Goal: Task Accomplishment & Management: Complete application form

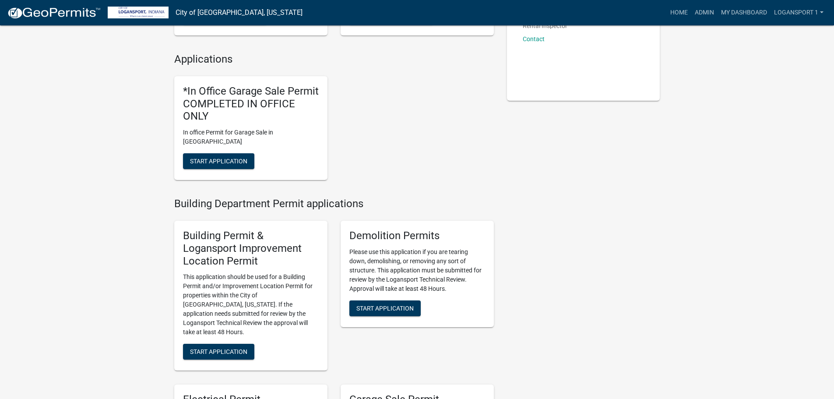
scroll to position [219, 0]
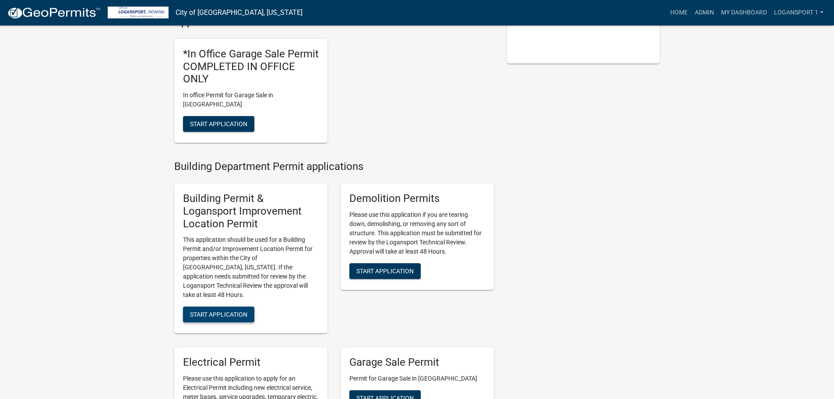
click at [211, 311] on span "Start Application" at bounding box center [218, 314] width 57 height 7
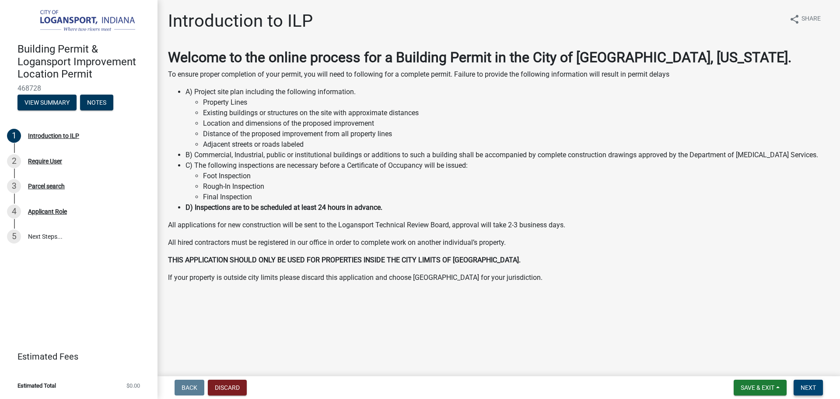
click at [809, 384] on span "Next" at bounding box center [808, 387] width 15 height 7
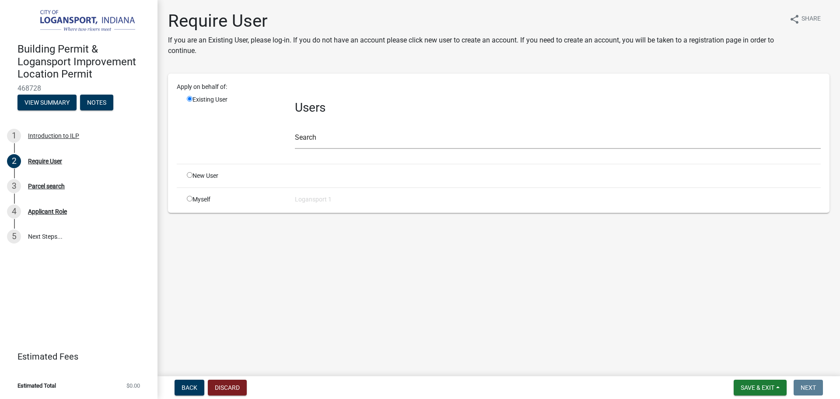
click at [189, 174] on input "radio" at bounding box center [190, 175] width 6 height 6
radio input "true"
radio input "false"
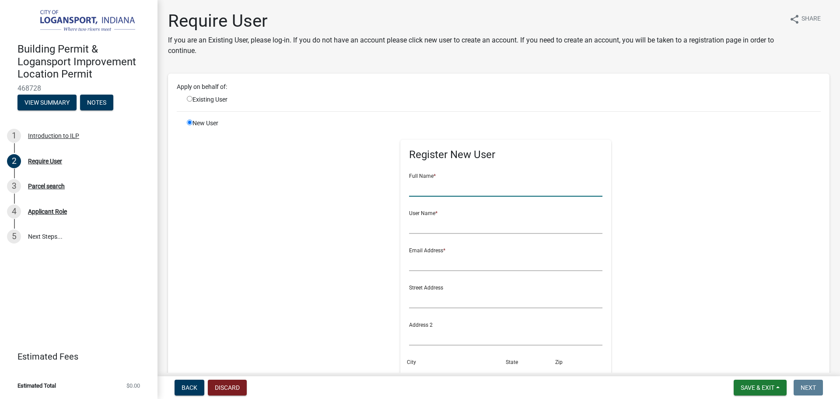
click at [438, 183] on input "text" at bounding box center [506, 188] width 194 height 18
type input "[PERSON_NAME]"
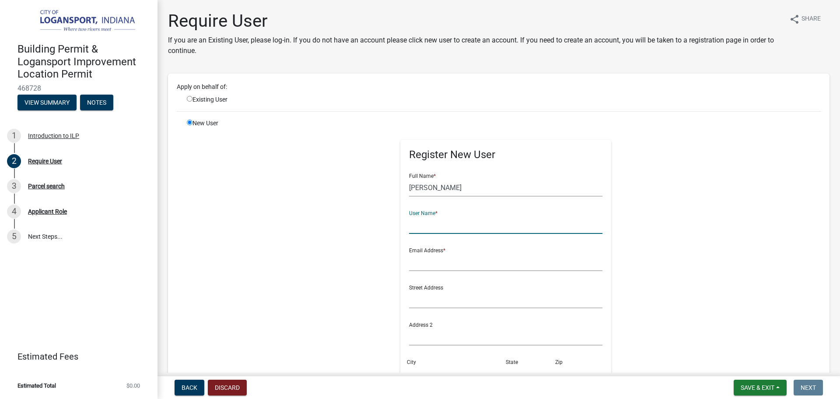
click at [409, 223] on input "text" at bounding box center [506, 225] width 194 height 18
type input "[EMAIL_ADDRESS][DOMAIN_NAME]"
drag, startPoint x: 478, startPoint y: 224, endPoint x: 404, endPoint y: 236, distance: 75.0
click at [409, 236] on form "Full Name * [PERSON_NAME] User Name * [EMAIL_ADDRESS][DOMAIN_NAME] Email Addres…" at bounding box center [506, 316] width 194 height 300
type input "[EMAIL_ADDRESS][DOMAIN_NAME]"
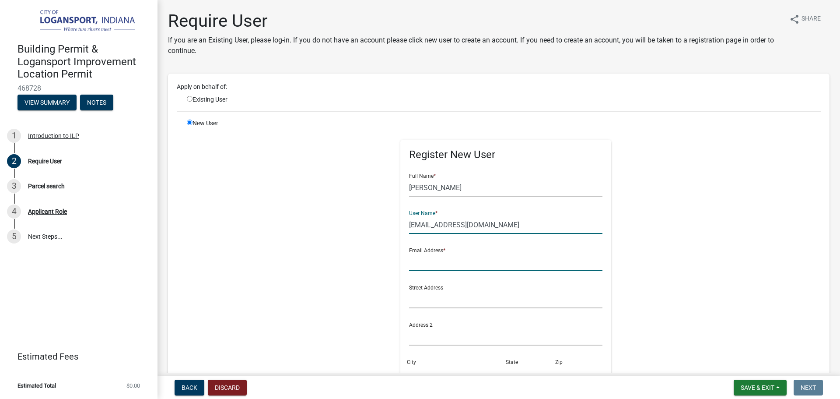
click at [409, 264] on input "text" at bounding box center [506, 262] width 194 height 18
type input "[EMAIL_ADDRESS][DOMAIN_NAME]"
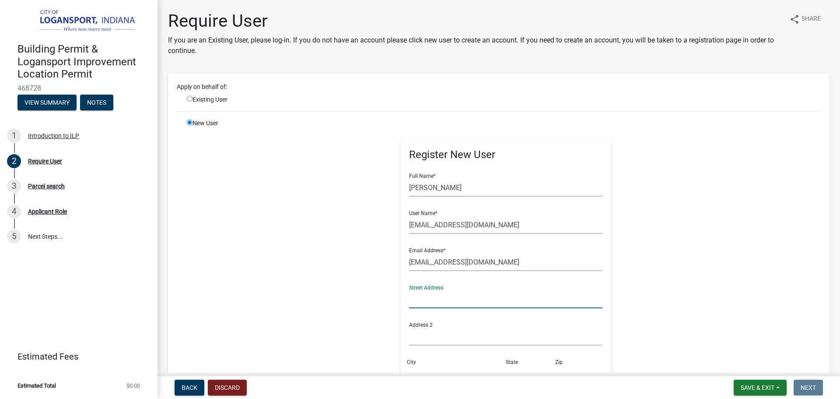
click at [417, 293] on input "text" at bounding box center [506, 299] width 194 height 18
type input "[STREET_ADDRESS]"
click at [433, 356] on div "City" at bounding box center [456, 367] width 99 height 30
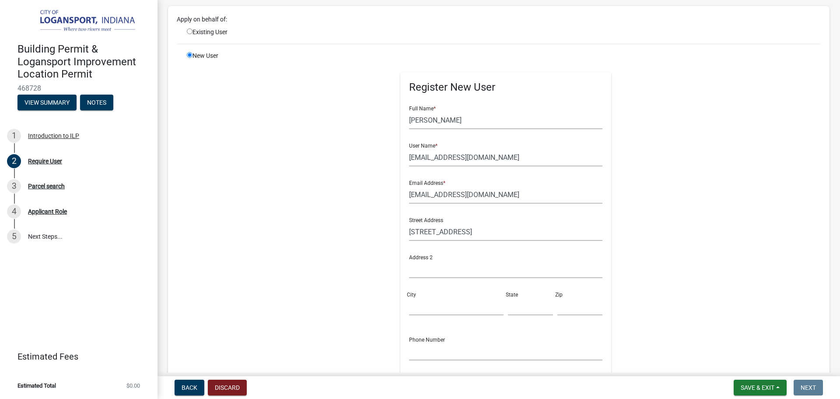
scroll to position [88, 0]
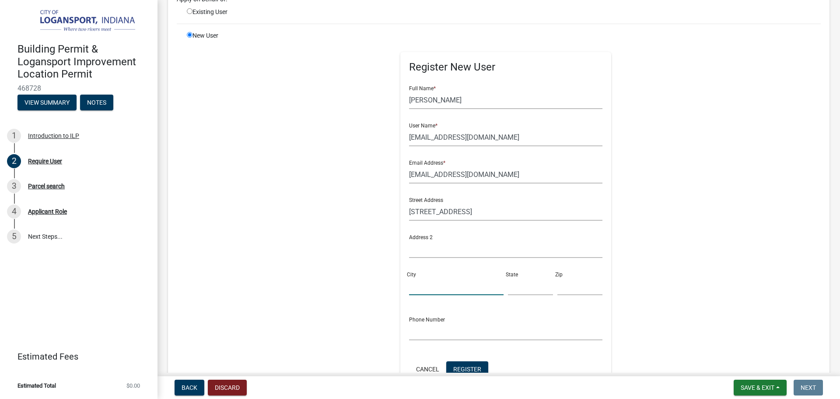
click at [425, 285] on input "City" at bounding box center [456, 286] width 95 height 18
type input "Logansport"
click at [518, 290] on input "text" at bounding box center [530, 286] width 45 height 18
type input "IN"
click at [569, 289] on input "text" at bounding box center [579, 286] width 45 height 18
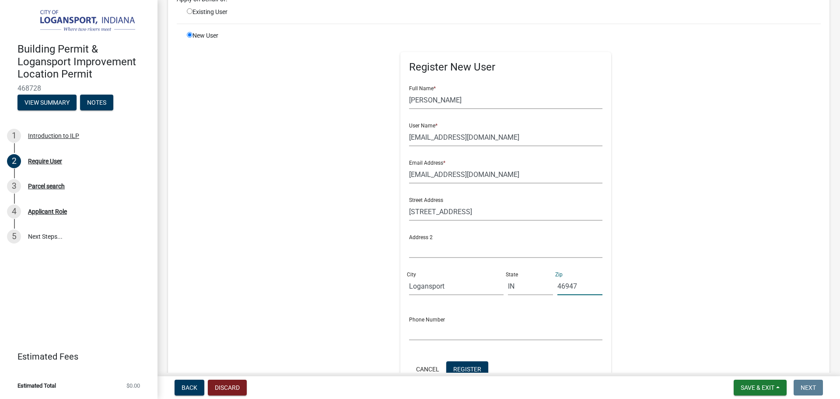
type input "46947"
click at [445, 333] on input "text" at bounding box center [506, 331] width 194 height 18
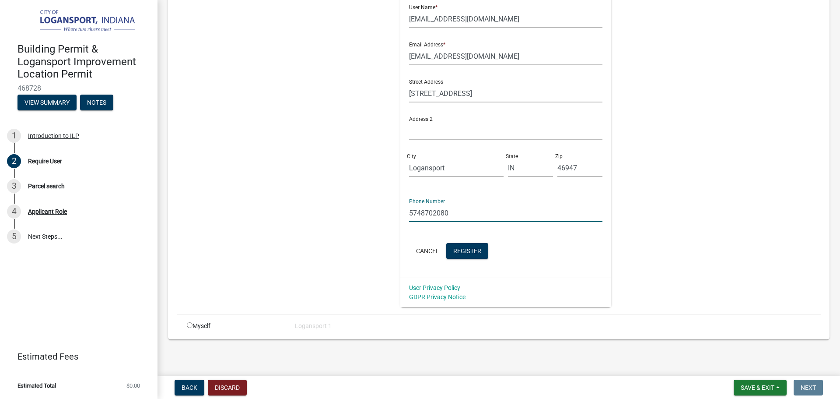
scroll to position [207, 0]
type input "5748702080"
click at [464, 252] on span "Register" at bounding box center [467, 249] width 28 height 7
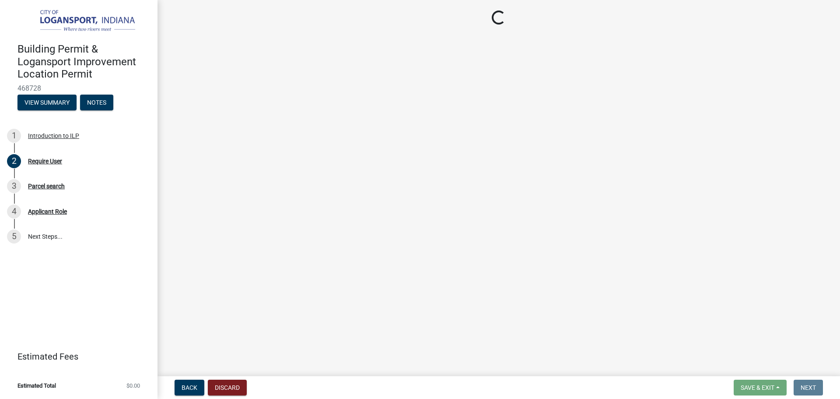
scroll to position [0, 0]
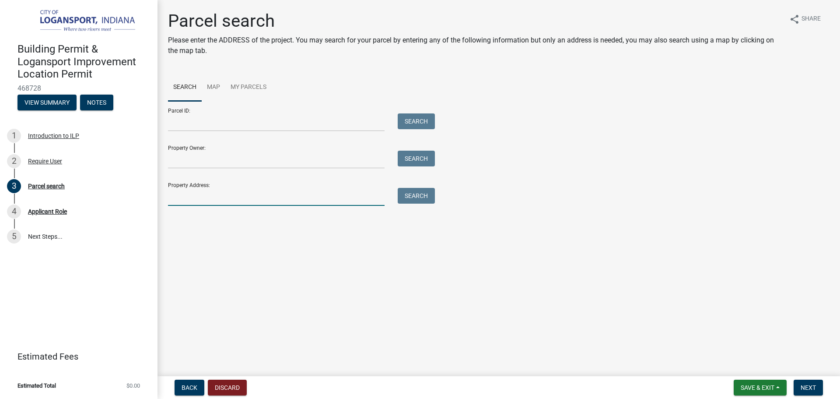
click at [204, 203] on input "Property Address:" at bounding box center [276, 197] width 217 height 18
type input "[STREET_ADDRESS]"
click at [417, 196] on button "Search" at bounding box center [416, 196] width 37 height 16
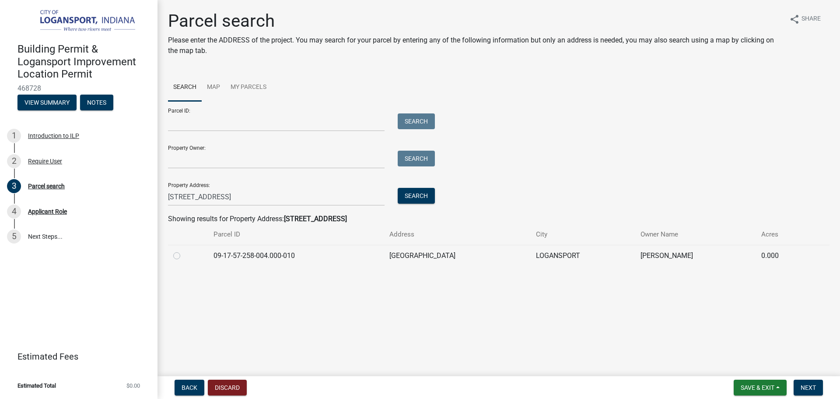
click at [184, 250] on label at bounding box center [184, 250] width 0 height 0
click at [184, 254] on input "radio" at bounding box center [187, 253] width 6 height 6
radio input "true"
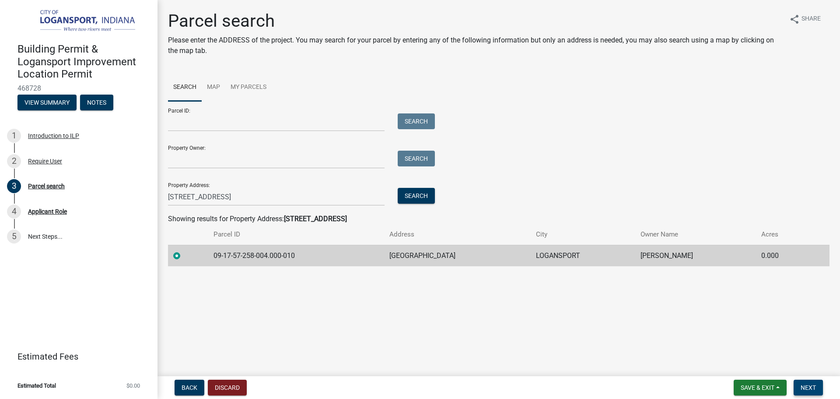
click at [811, 384] on span "Next" at bounding box center [808, 387] width 15 height 7
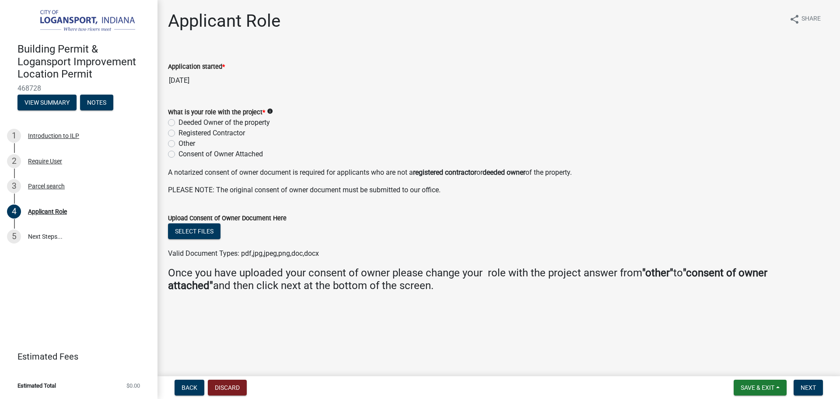
click at [179, 121] on label "Deeded Owner of the property" at bounding box center [224, 122] width 91 height 11
click at [179, 121] on input "Deeded Owner of the property" at bounding box center [182, 120] width 6 height 6
radio input "true"
click at [809, 385] on span "Next" at bounding box center [808, 387] width 15 height 7
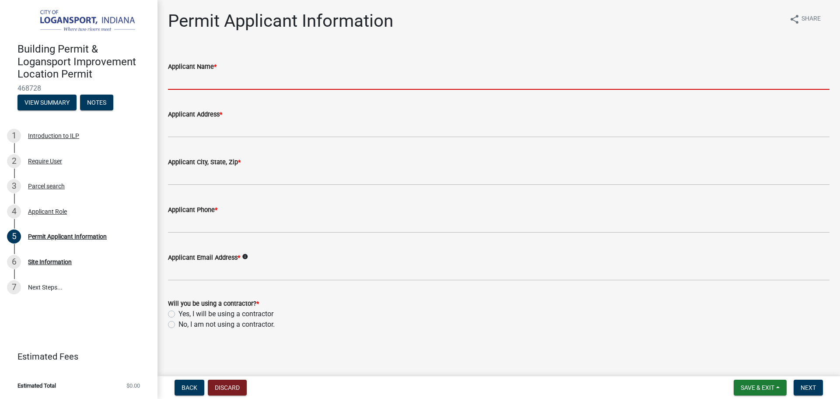
click at [221, 85] on input "Applicant Name *" at bounding box center [499, 81] width 662 height 18
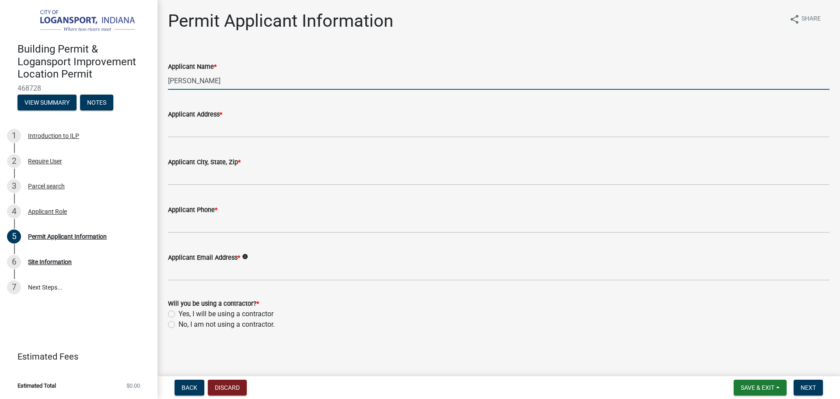
type input "[PERSON_NAME]"
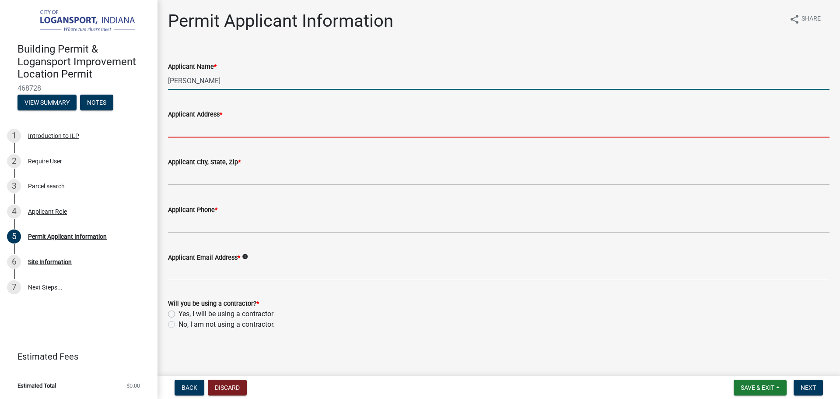
click at [221, 136] on input "Applicant Address *" at bounding box center [499, 128] width 662 height 18
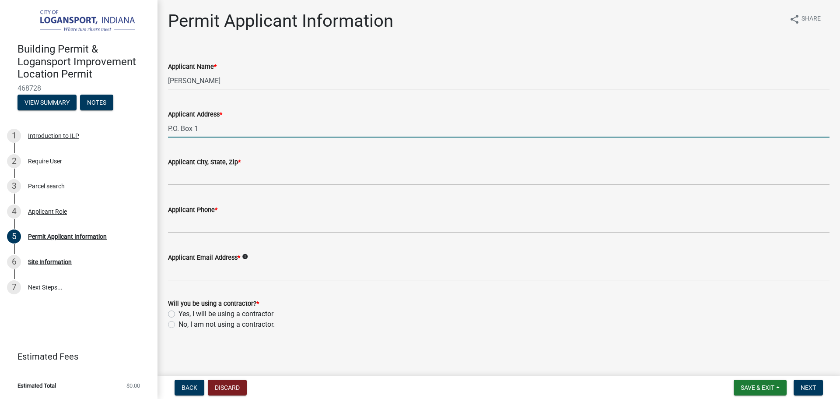
type input "P.O. Box 1"
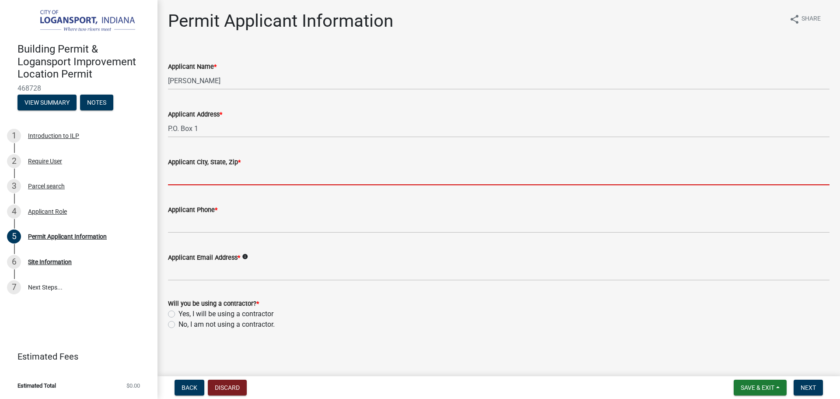
click at [172, 172] on input "Applicant City, State, Zip *" at bounding box center [499, 176] width 662 height 18
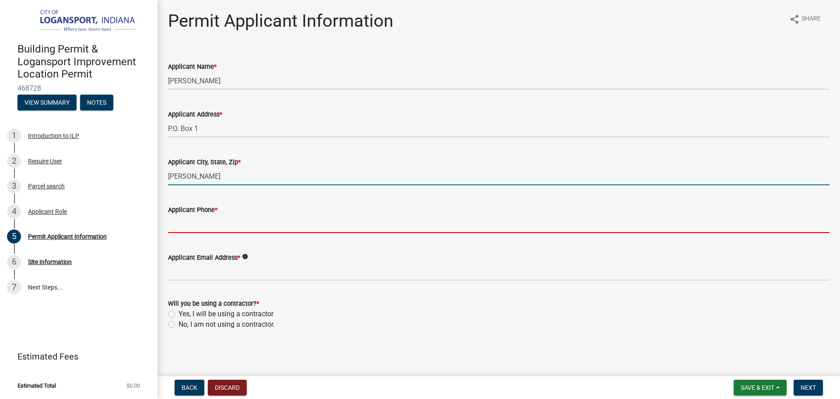
click at [227, 228] on input "Applicant Phone *" at bounding box center [499, 224] width 662 height 18
click at [207, 172] on input "[PERSON_NAME]" at bounding box center [499, 176] width 662 height 18
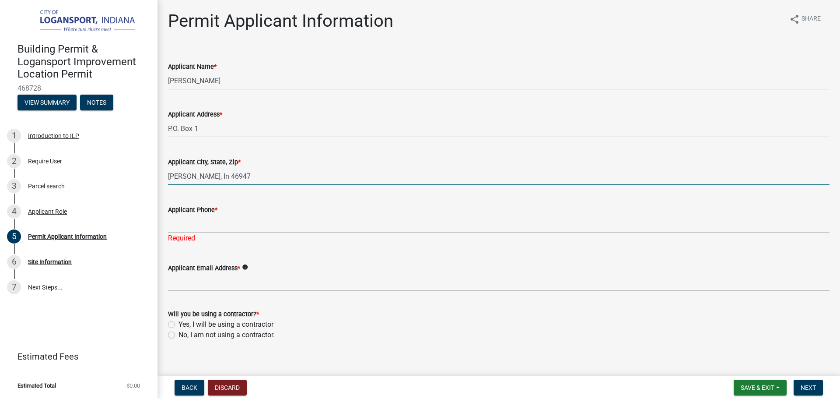
type input "[PERSON_NAME], In 46947"
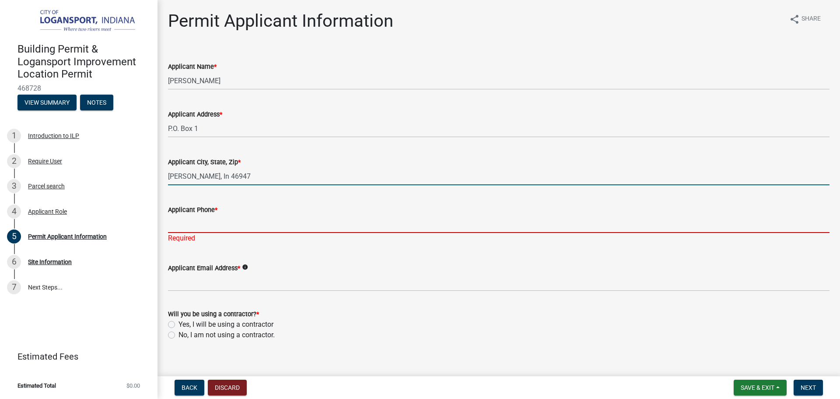
click at [235, 230] on input "Applicant Phone *" at bounding box center [499, 224] width 662 height 18
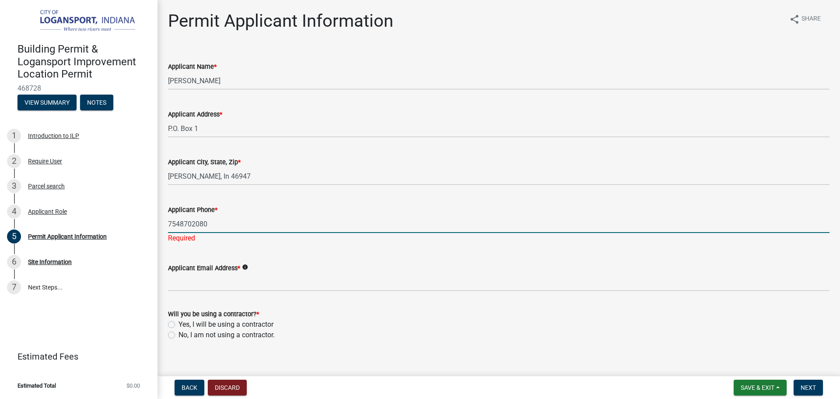
type input "7548702080"
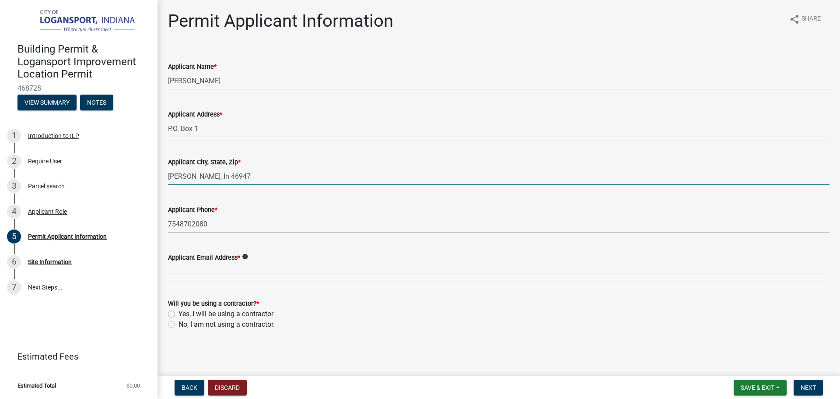
click at [233, 174] on input "[PERSON_NAME], In 46947" at bounding box center [499, 176] width 662 height 18
type input "[PERSON_NAME], In 46916"
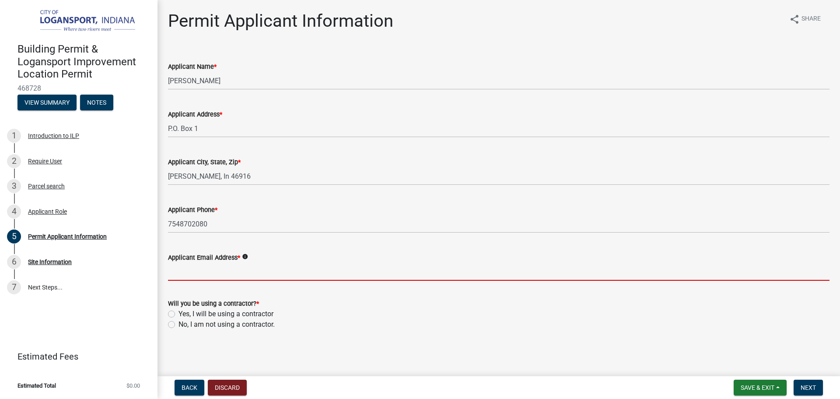
click at [198, 270] on input "Applicant Email Address *" at bounding box center [499, 272] width 662 height 18
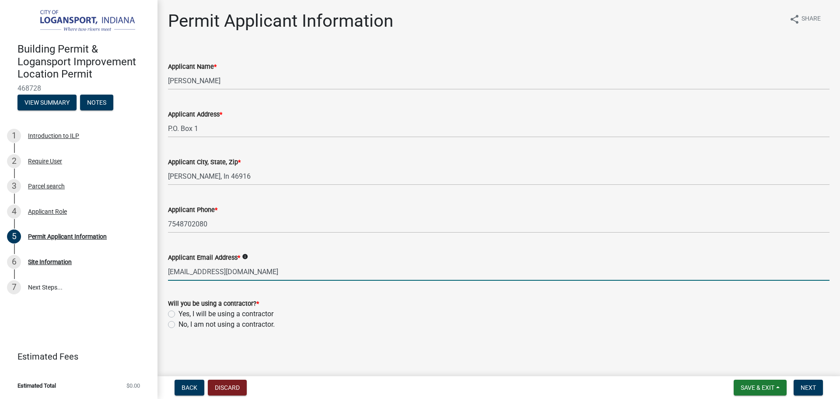
type input "[EMAIL_ADDRESS][DOMAIN_NAME]"
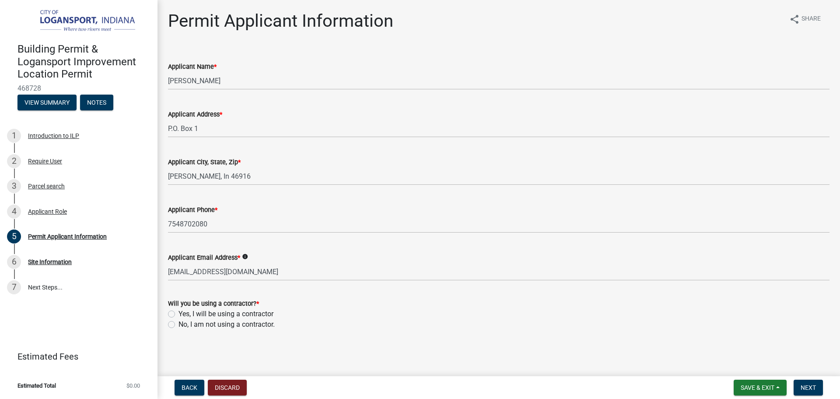
click at [179, 323] on label "No, I am not using a contractor." at bounding box center [227, 324] width 96 height 11
click at [179, 323] on input "No, I am not using a contractor." at bounding box center [182, 322] width 6 height 6
radio input "true"
click at [809, 382] on button "Next" at bounding box center [808, 387] width 29 height 16
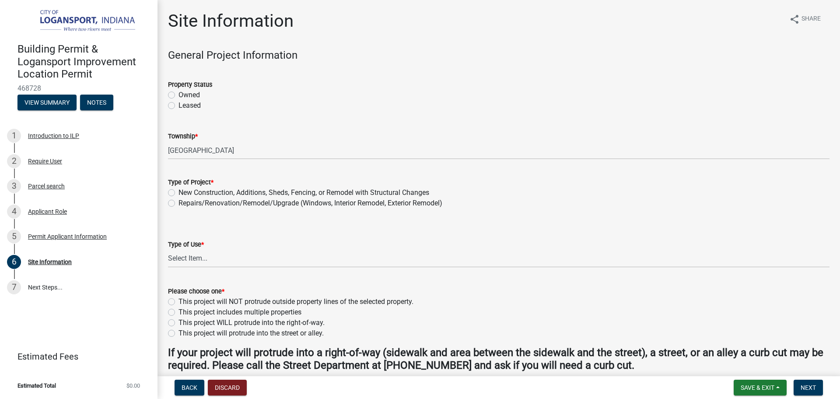
click at [179, 93] on label "Owned" at bounding box center [189, 95] width 21 height 11
click at [179, 93] on input "Owned" at bounding box center [182, 93] width 6 height 6
radio input "true"
click at [179, 189] on label "New Construction, Additions, Sheds, Fencing, or Remodel with Structural Changes" at bounding box center [304, 192] width 251 height 11
click at [179, 189] on input "New Construction, Additions, Sheds, Fencing, or Remodel with Structural Changes" at bounding box center [182, 190] width 6 height 6
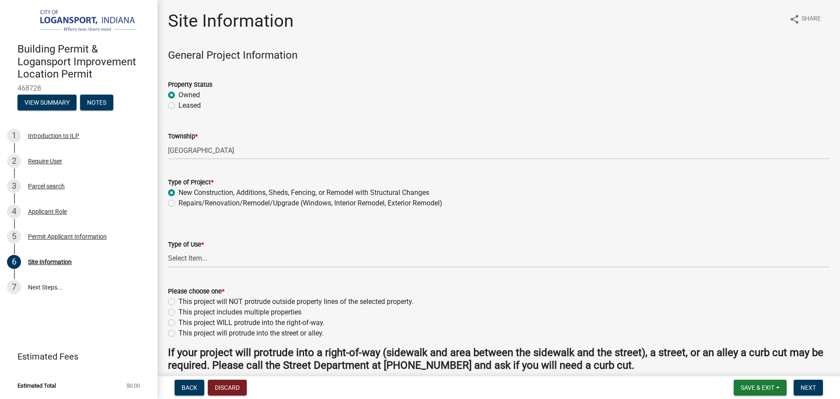
radio input "true"
click at [196, 258] on select "Select Item... Residential Commercial/Industrial Agricultural Public/Semi Public" at bounding box center [499, 258] width 662 height 18
click at [168, 249] on select "Select Item... Residential Commercial/Industrial Agricultural Public/Semi Public" at bounding box center [499, 258] width 662 height 18
select select "62802869-e470-474a-8a4c-8dbe1ccdd5ac"
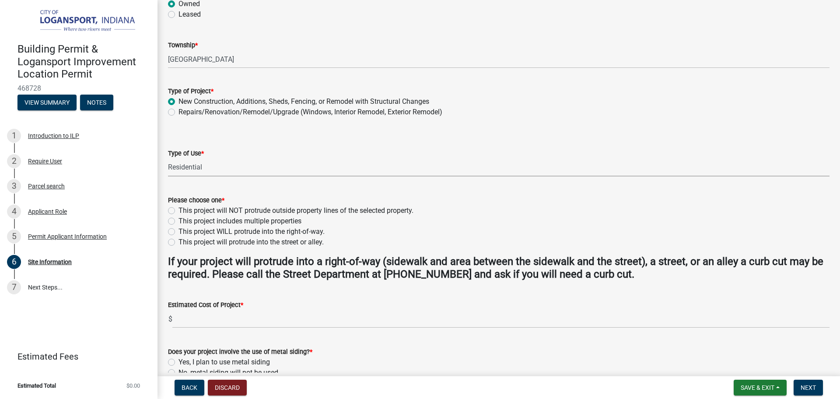
scroll to position [131, 0]
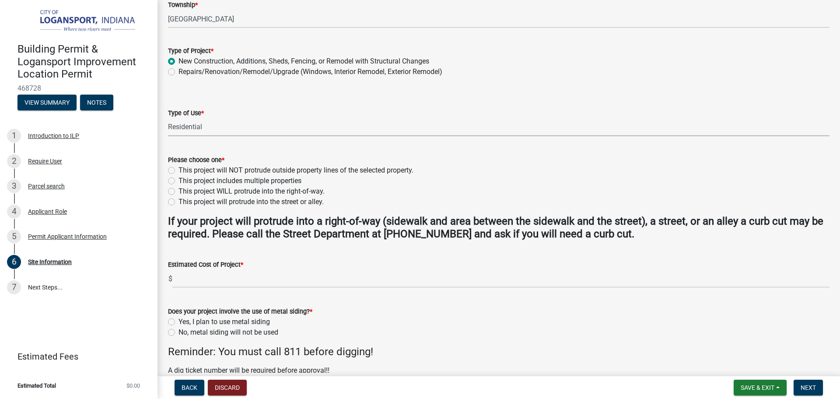
click at [179, 167] on label "This project will NOT protrude outside property lines of the selected property." at bounding box center [296, 170] width 235 height 11
click at [179, 167] on input "This project will NOT protrude outside property lines of the selected property." at bounding box center [182, 168] width 6 height 6
radio input "true"
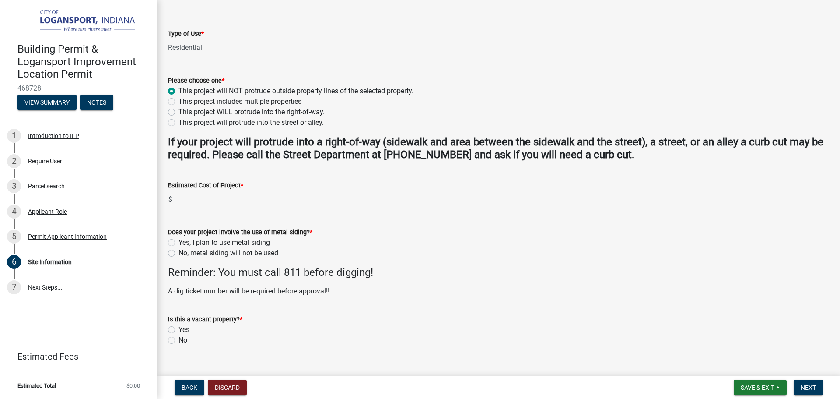
scroll to position [225, 0]
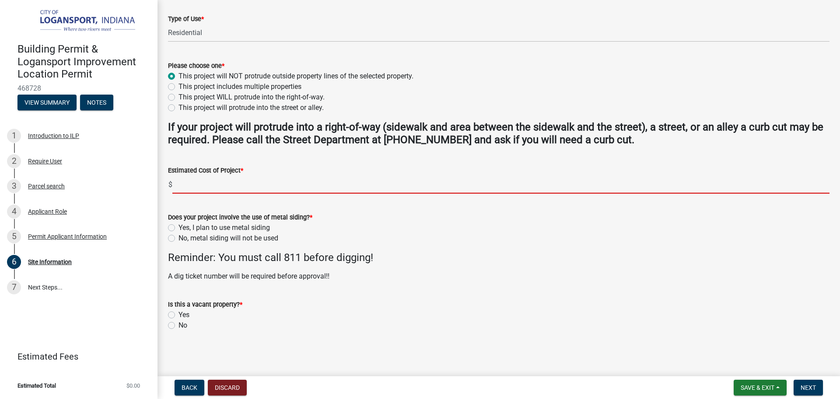
click at [199, 187] on input "text" at bounding box center [500, 184] width 657 height 18
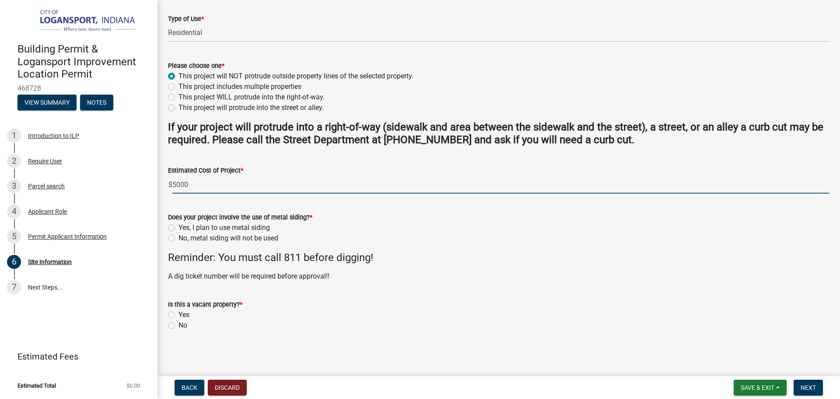
type input "5000"
click at [179, 237] on label "No, metal siding will not be used" at bounding box center [229, 238] width 100 height 11
click at [179, 237] on input "No, metal siding will not be used" at bounding box center [182, 236] width 6 height 6
radio input "true"
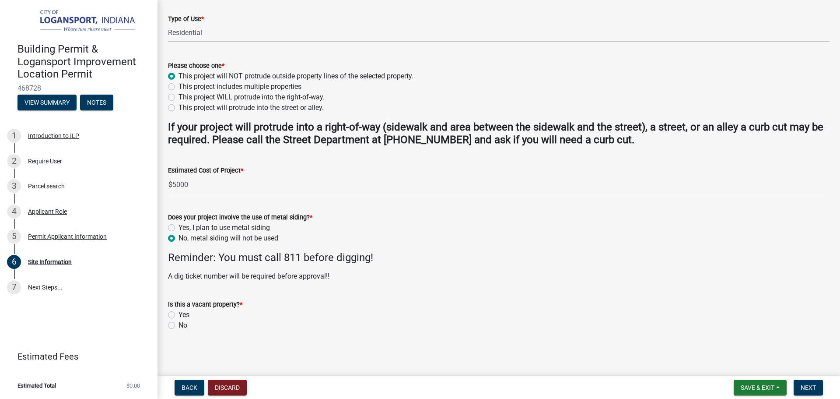
click at [179, 323] on label "No" at bounding box center [183, 325] width 9 height 11
click at [179, 323] on input "No" at bounding box center [182, 323] width 6 height 6
radio input "true"
click at [811, 388] on span "Next" at bounding box center [808, 387] width 15 height 7
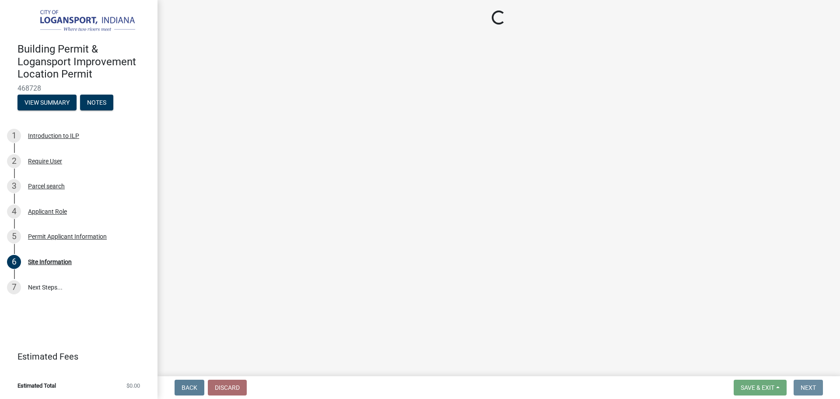
scroll to position [0, 0]
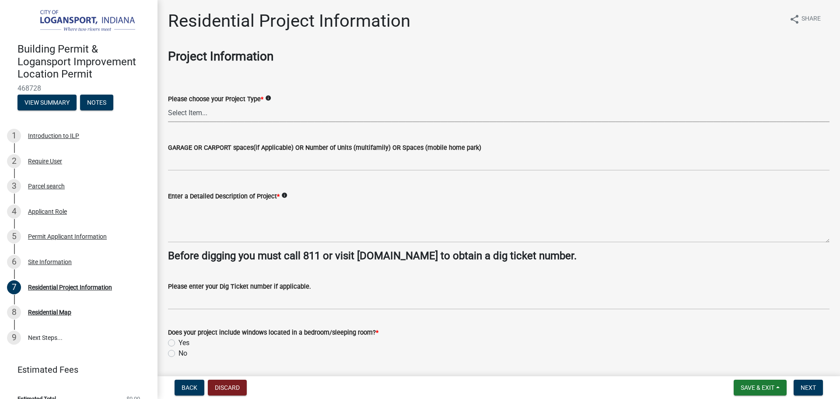
click at [210, 106] on select "Select Item... Single Family Pole Barn Home Multi Family Addition to Dwelling(a…" at bounding box center [499, 113] width 662 height 18
click at [168, 104] on select "Select Item... Single Family Pole Barn Home Multi Family Addition to Dwelling(a…" at bounding box center [499, 113] width 662 height 18
select select "b8a7655a-e911-4aac-a321-69e5bfba2fef"
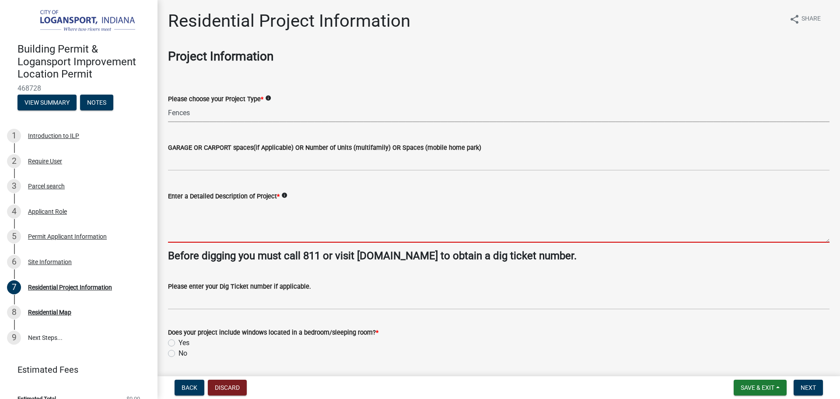
click at [203, 233] on textarea "Enter a Detailed Description of Project *" at bounding box center [499, 221] width 662 height 41
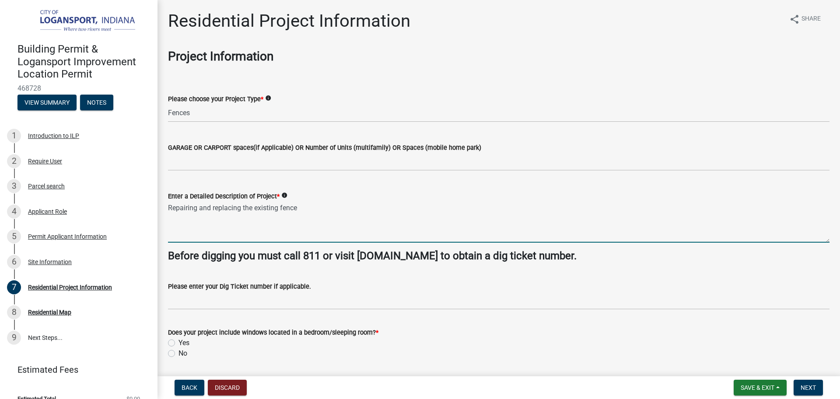
type textarea "Repairing and replacing the existing fence"
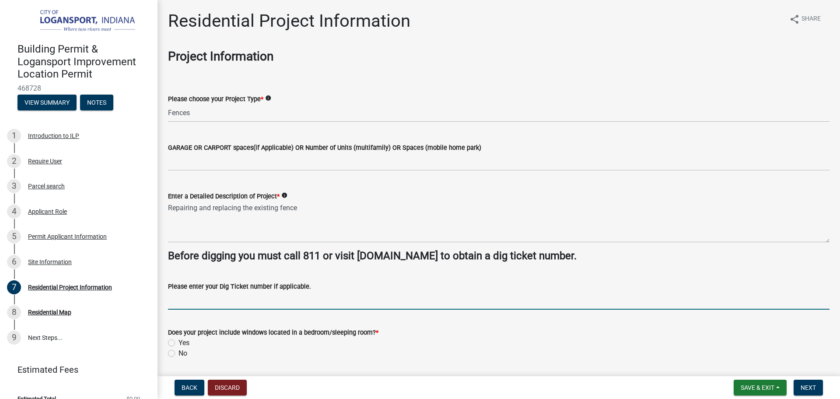
click at [254, 300] on input "Please enter your Dig Ticket number if applicable." at bounding box center [499, 300] width 662 height 18
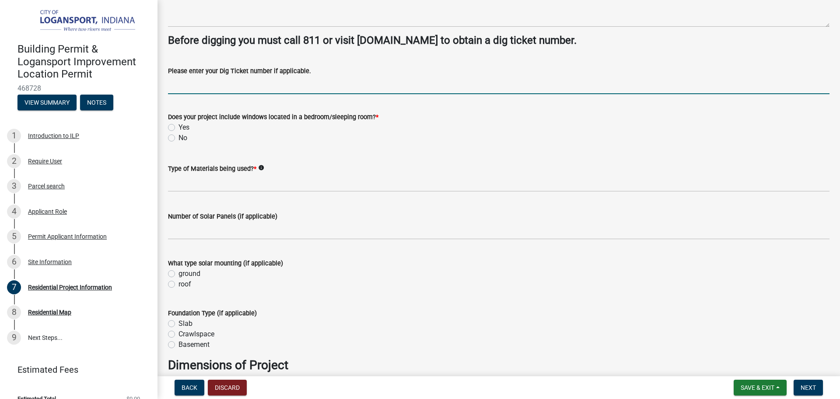
scroll to position [219, 0]
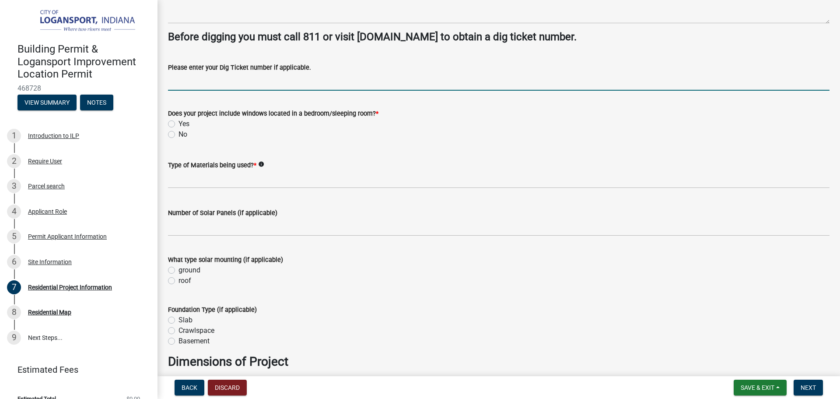
click at [179, 133] on label "No" at bounding box center [183, 134] width 9 height 11
click at [179, 133] on input "No" at bounding box center [182, 132] width 6 height 6
radio input "true"
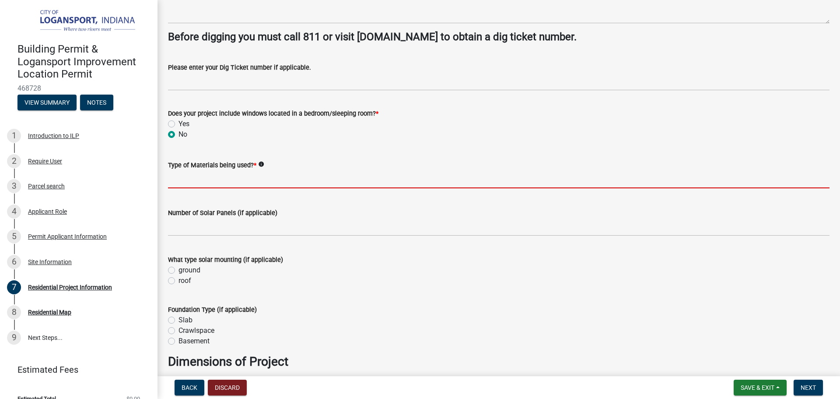
click at [260, 181] on input "Type of Materials being used? *" at bounding box center [499, 179] width 662 height 18
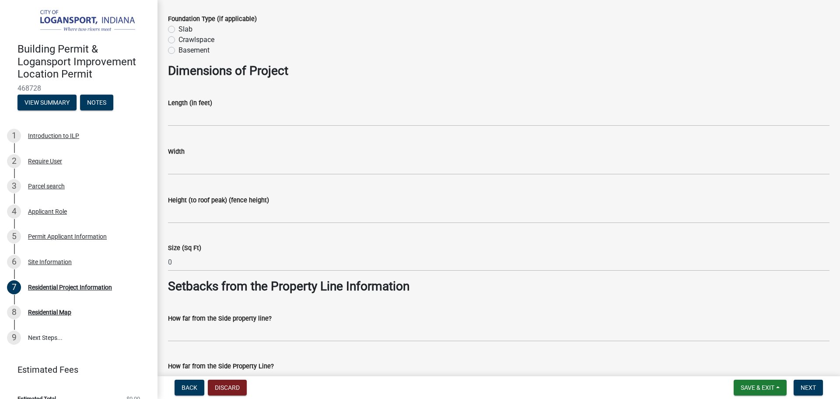
scroll to position [525, 0]
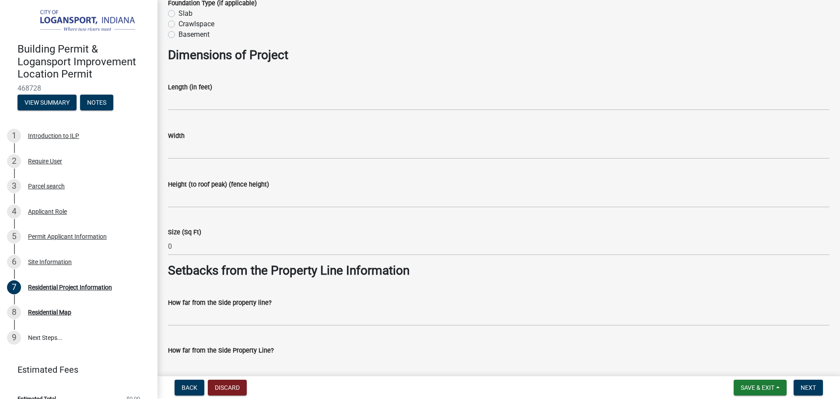
type input "wood 4x4 post and wood fencing"
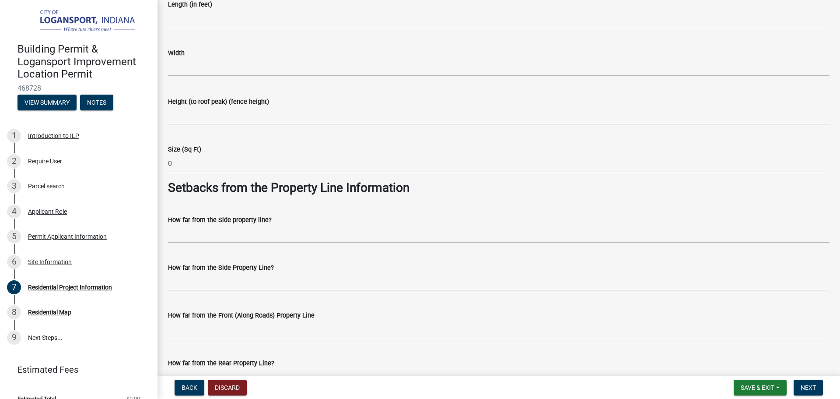
scroll to position [610, 0]
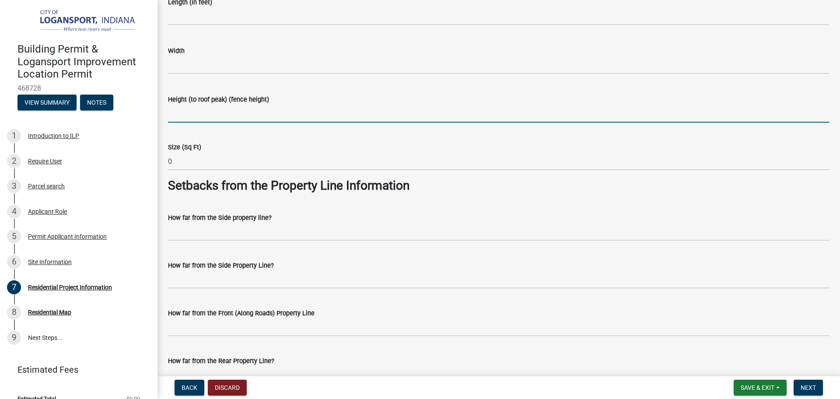
click at [246, 116] on input "Height (to roof peak) (fence height)" at bounding box center [499, 114] width 662 height 18
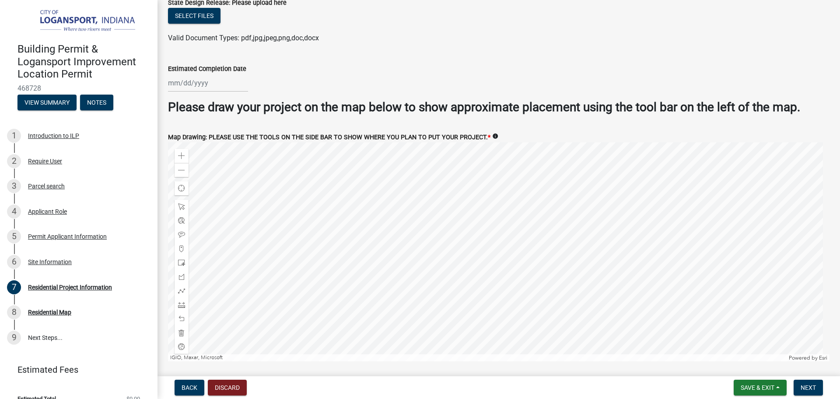
scroll to position [1660, 0]
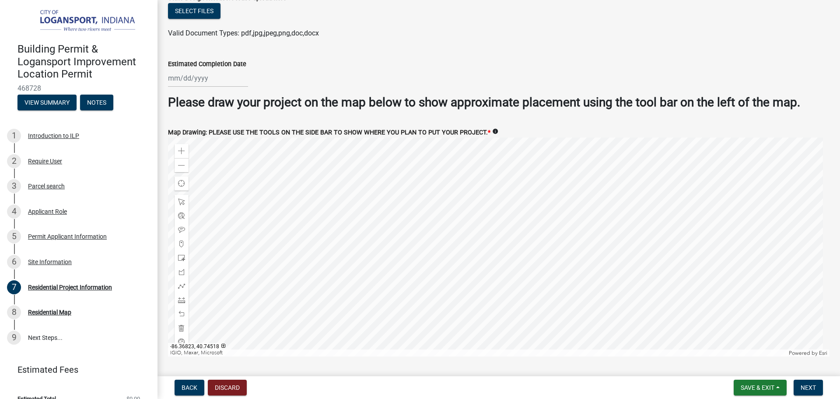
type input "6"
click at [550, 312] on div at bounding box center [499, 246] width 662 height 219
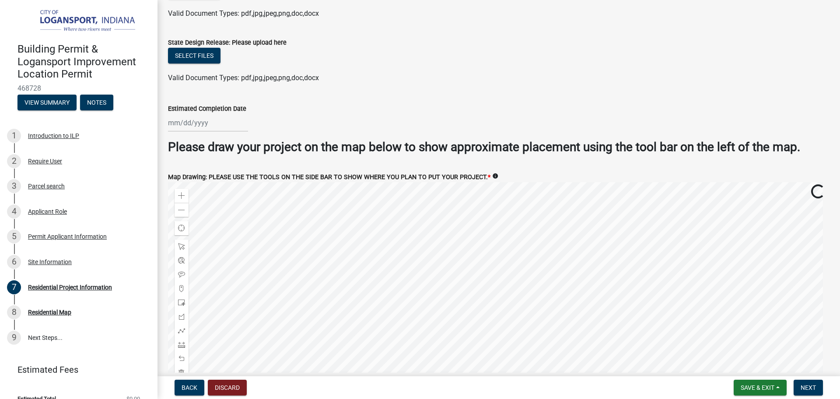
scroll to position [1616, 0]
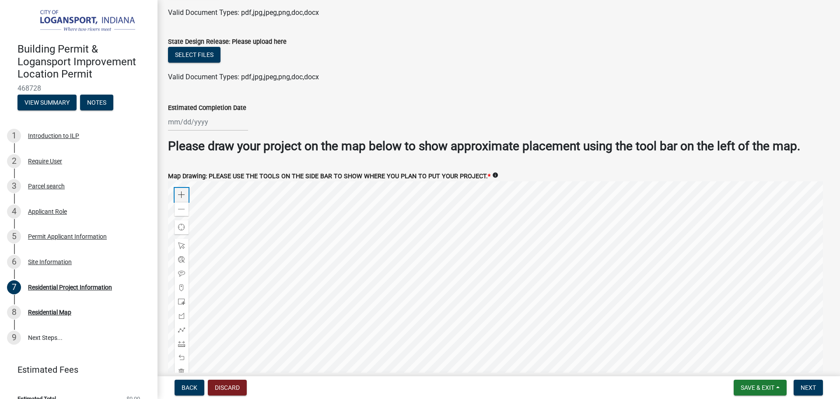
click at [182, 191] on span at bounding box center [181, 194] width 7 height 7
click at [480, 272] on div at bounding box center [499, 290] width 662 height 219
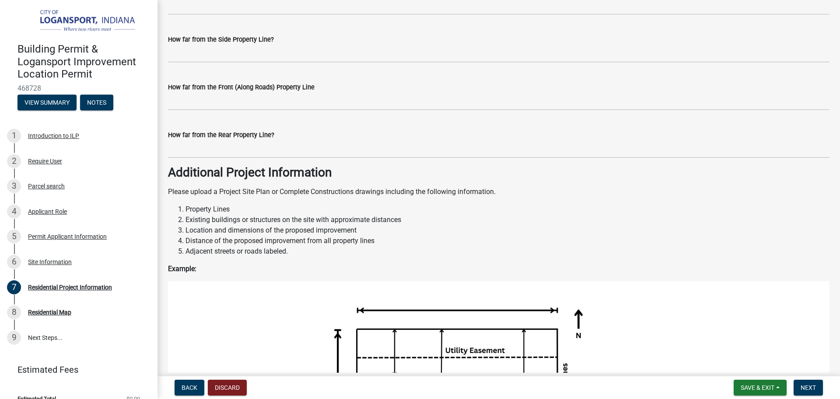
scroll to position [873, 0]
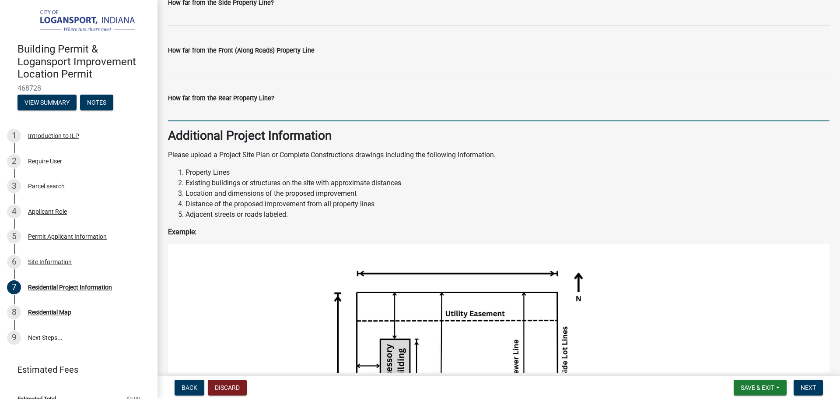
click at [256, 116] on input "How far from the Rear Property Line?" at bounding box center [499, 112] width 662 height 18
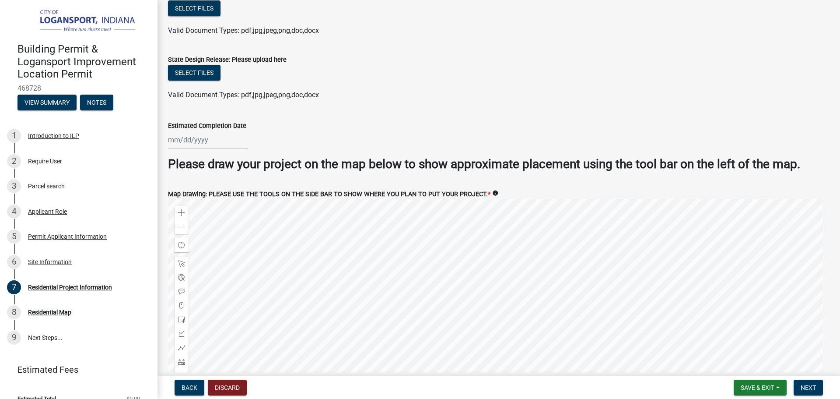
scroll to position [1682, 0]
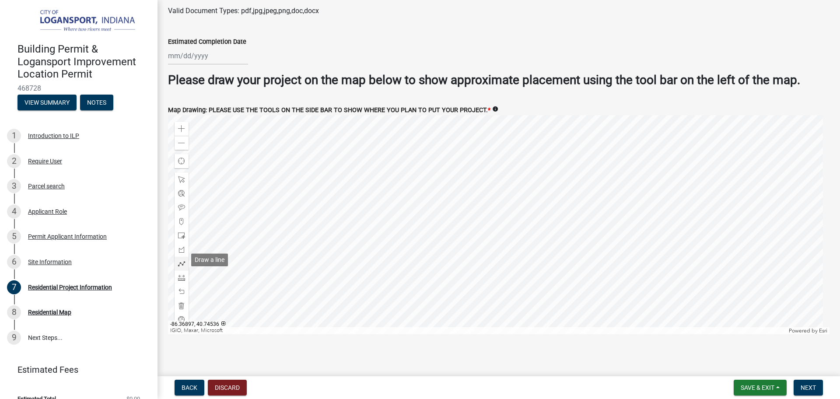
type input "6inch in"
click at [181, 260] on span at bounding box center [181, 263] width 7 height 7
click at [507, 115] on div at bounding box center [499, 224] width 662 height 219
click at [608, 160] on div at bounding box center [499, 224] width 662 height 219
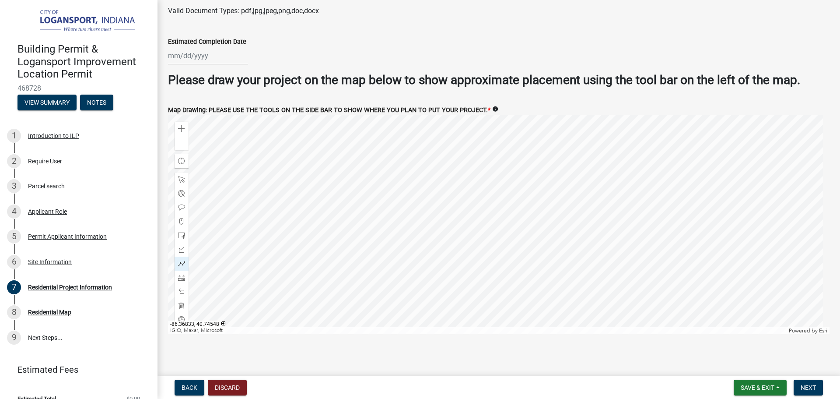
click at [608, 160] on div at bounding box center [499, 224] width 662 height 219
click at [812, 385] on span "Next" at bounding box center [808, 387] width 15 height 7
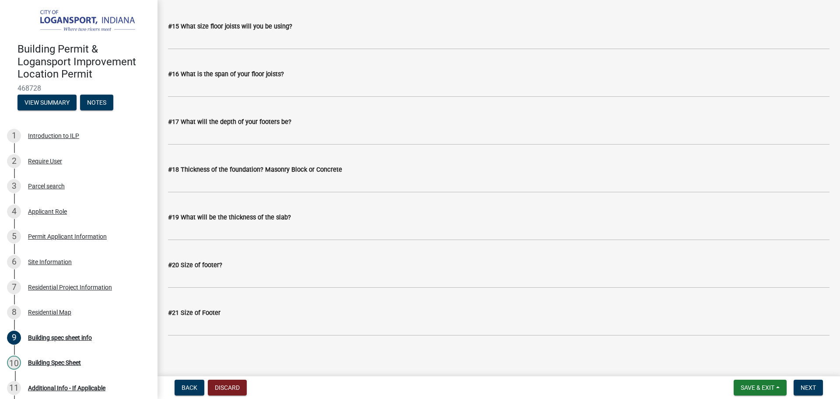
scroll to position [1125, 0]
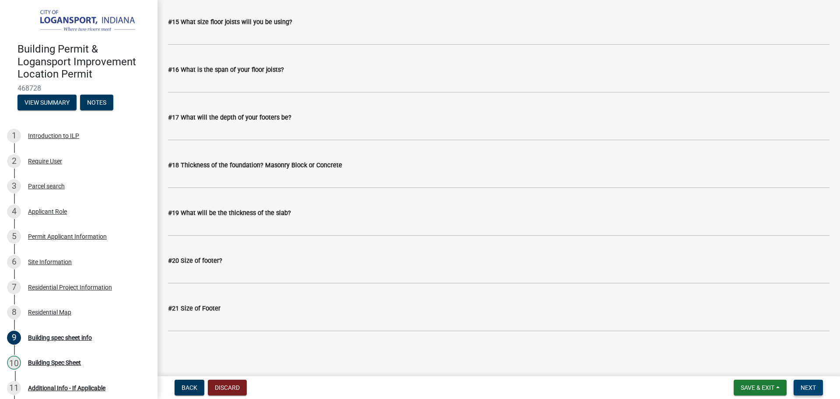
click at [806, 386] on span "Next" at bounding box center [808, 387] width 15 height 7
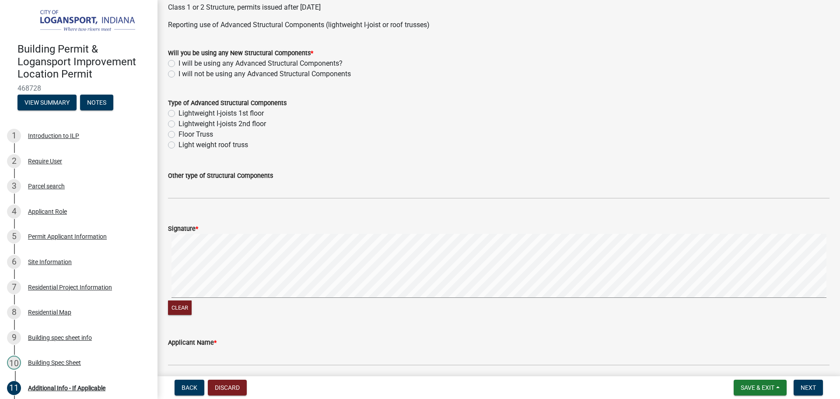
scroll to position [350, 0]
click at [168, 69] on div "I will not be using any Advanced Structural Components" at bounding box center [499, 73] width 662 height 11
click at [179, 70] on label "I will not be using any Advanced Structural Components" at bounding box center [265, 73] width 172 height 11
click at [179, 70] on input "I will not be using any Advanced Structural Components" at bounding box center [182, 71] width 6 height 6
radio input "true"
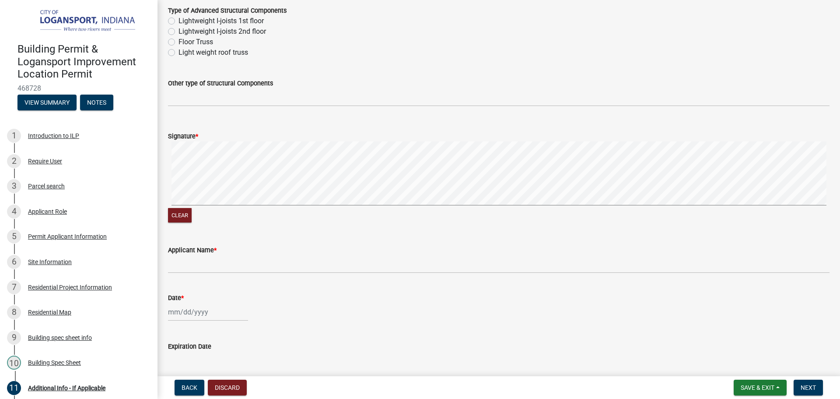
scroll to position [480, 0]
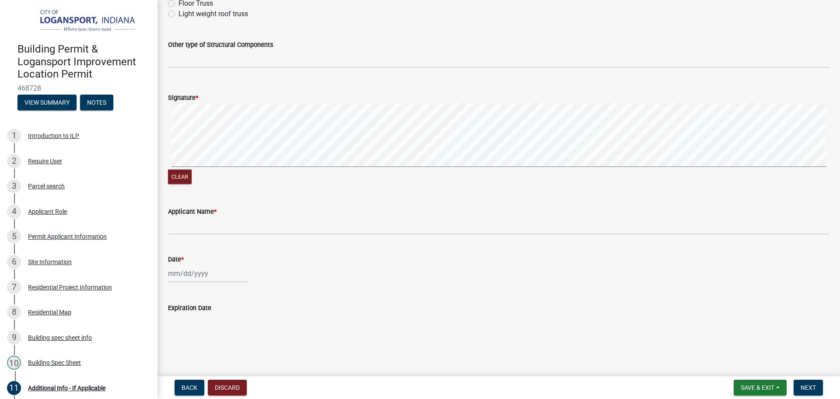
click at [354, 98] on form "Signature * Clear" at bounding box center [499, 134] width 662 height 104
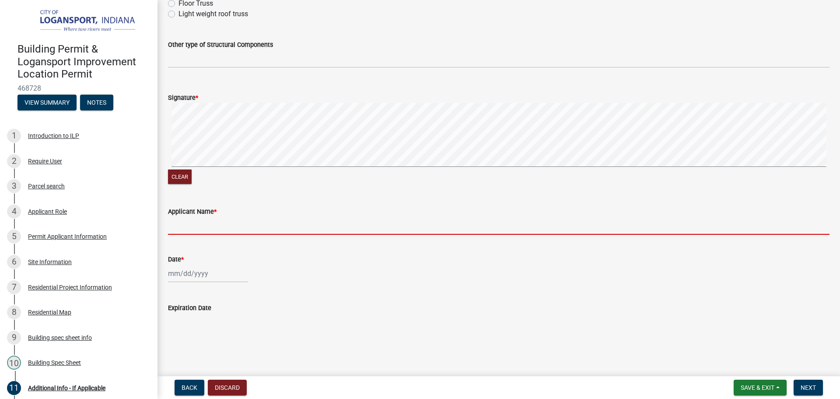
click at [192, 225] on input "Applicant Name *" at bounding box center [499, 226] width 662 height 18
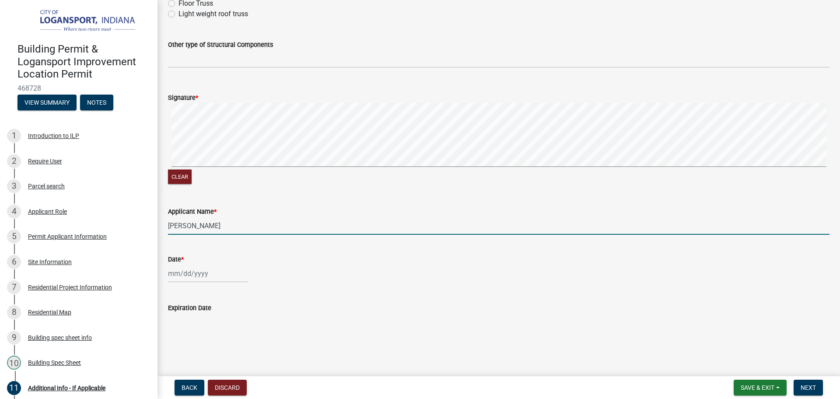
type input "[PERSON_NAME]"
click at [190, 273] on div at bounding box center [208, 273] width 80 height 18
select select "8"
select select "2025"
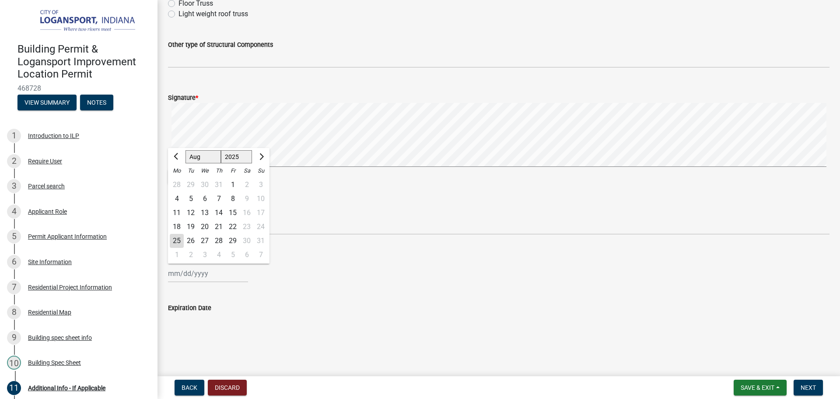
click at [292, 284] on wm-data-entity-input "Date * [PERSON_NAME] Apr May Jun [DATE] Aug Sep Oct Nov [DATE] 1526 1527 1528 1…" at bounding box center [499, 266] width 662 height 49
click at [192, 273] on div at bounding box center [208, 273] width 80 height 18
select select "8"
select select "2025"
click at [179, 238] on div "25" at bounding box center [177, 241] width 14 height 14
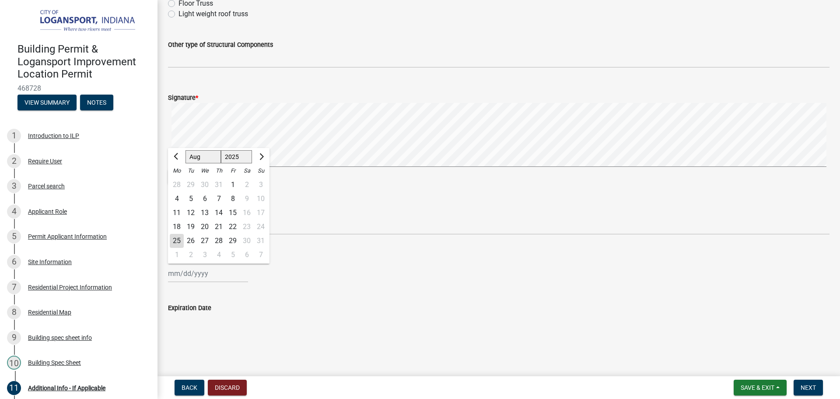
type input "[DATE]"
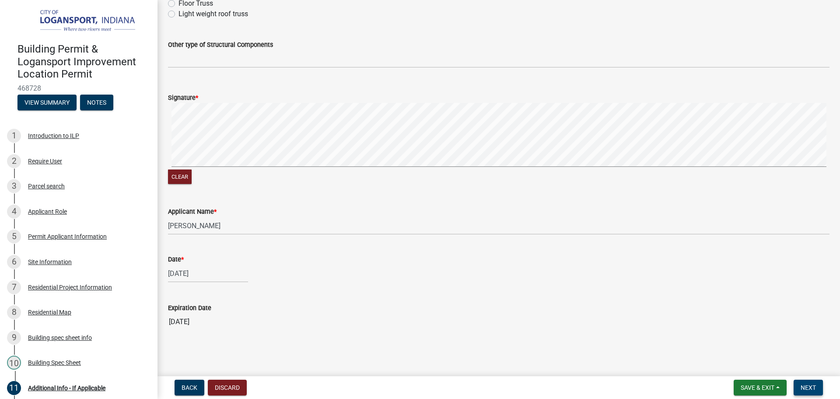
click at [809, 386] on span "Next" at bounding box center [808, 387] width 15 height 7
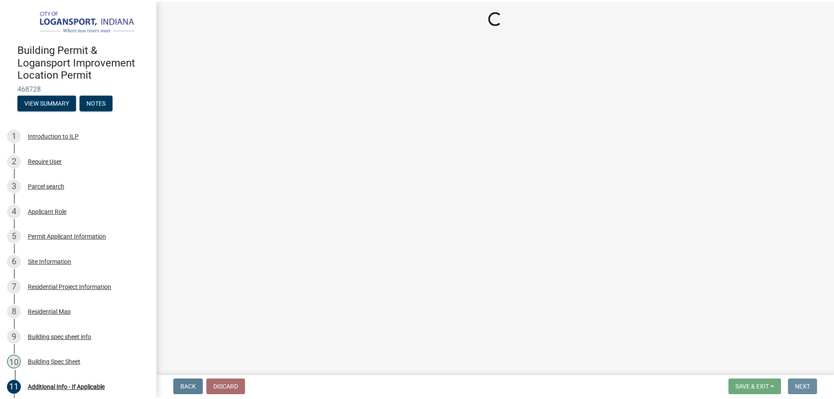
scroll to position [0, 0]
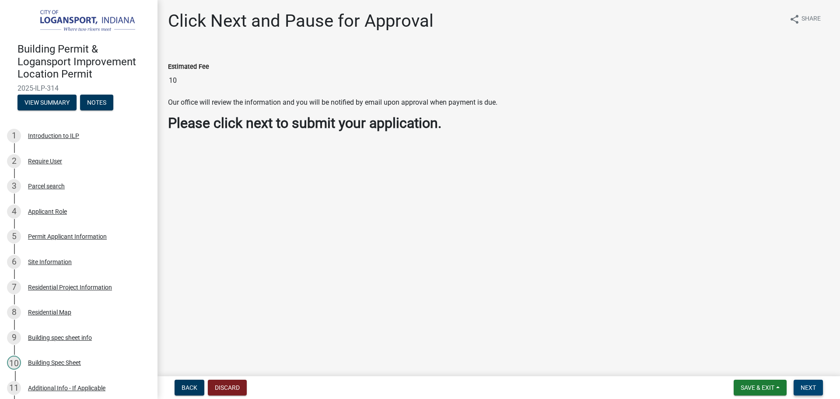
click at [811, 384] on span "Next" at bounding box center [808, 387] width 15 height 7
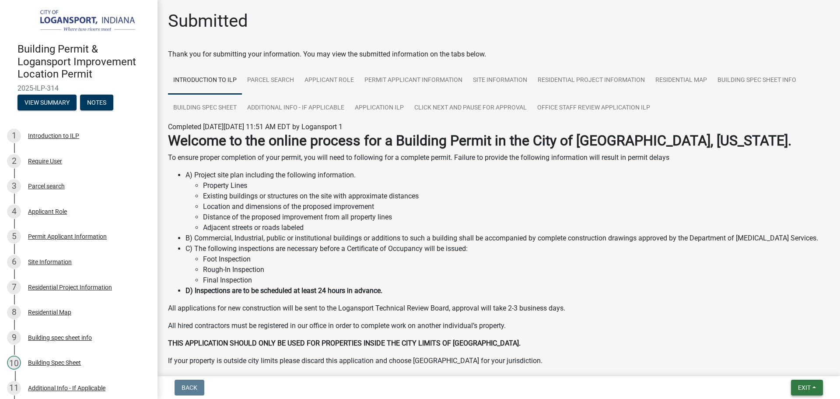
click at [804, 384] on span "Exit" at bounding box center [804, 387] width 13 height 7
click at [786, 359] on button "Save & Exit" at bounding box center [788, 364] width 70 height 21
